Goal: Task Accomplishment & Management: Manage account settings

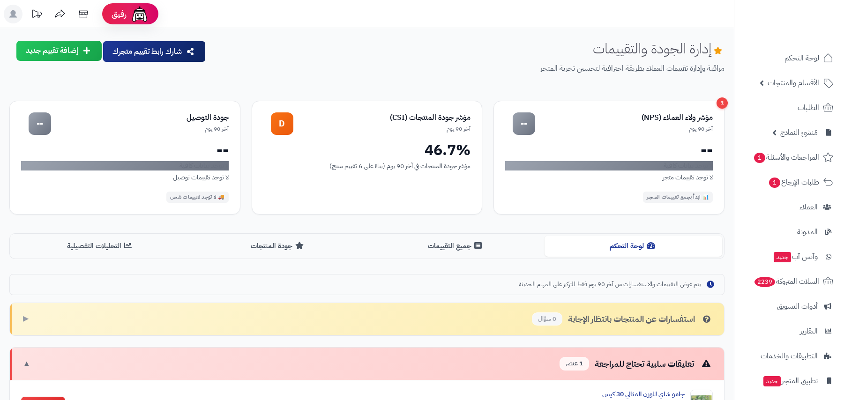
scroll to position [147, 0]
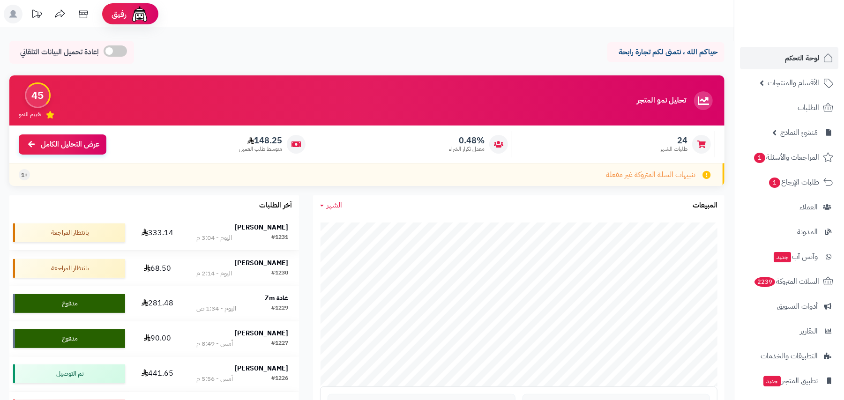
click at [234, 234] on div "#1231 اليوم - 3:04 م" at bounding box center [243, 237] width 92 height 9
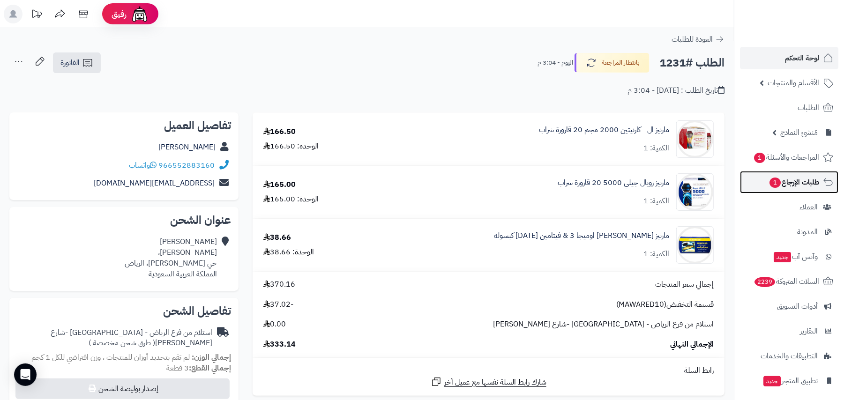
click at [792, 184] on span "طلبات الإرجاع 1" at bounding box center [793, 182] width 51 height 13
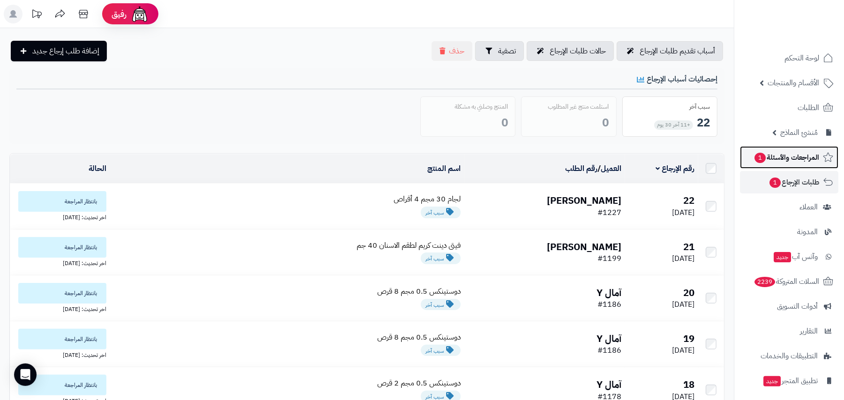
click at [795, 158] on span "المراجعات والأسئلة 1" at bounding box center [786, 157] width 66 height 13
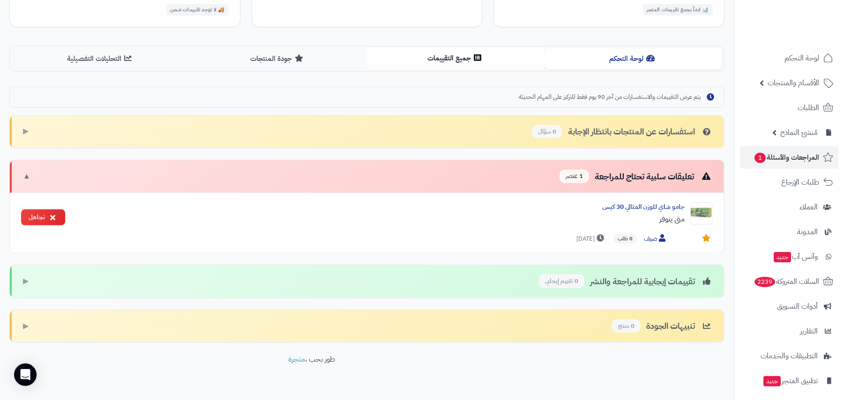
scroll to position [210, 0]
